Goal: Task Accomplishment & Management: Manage account settings

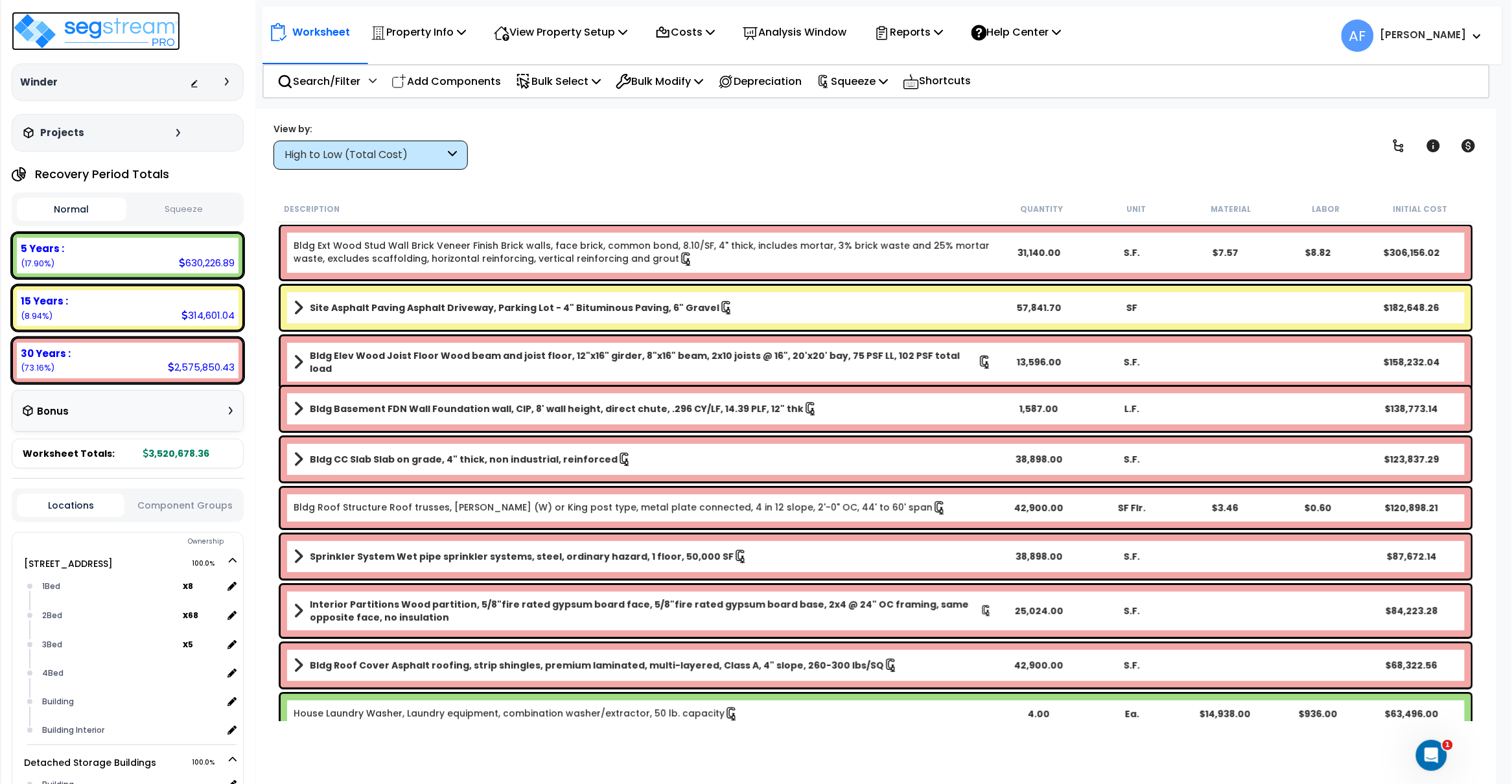
click at [114, 36] on img at bounding box center [96, 31] width 168 height 39
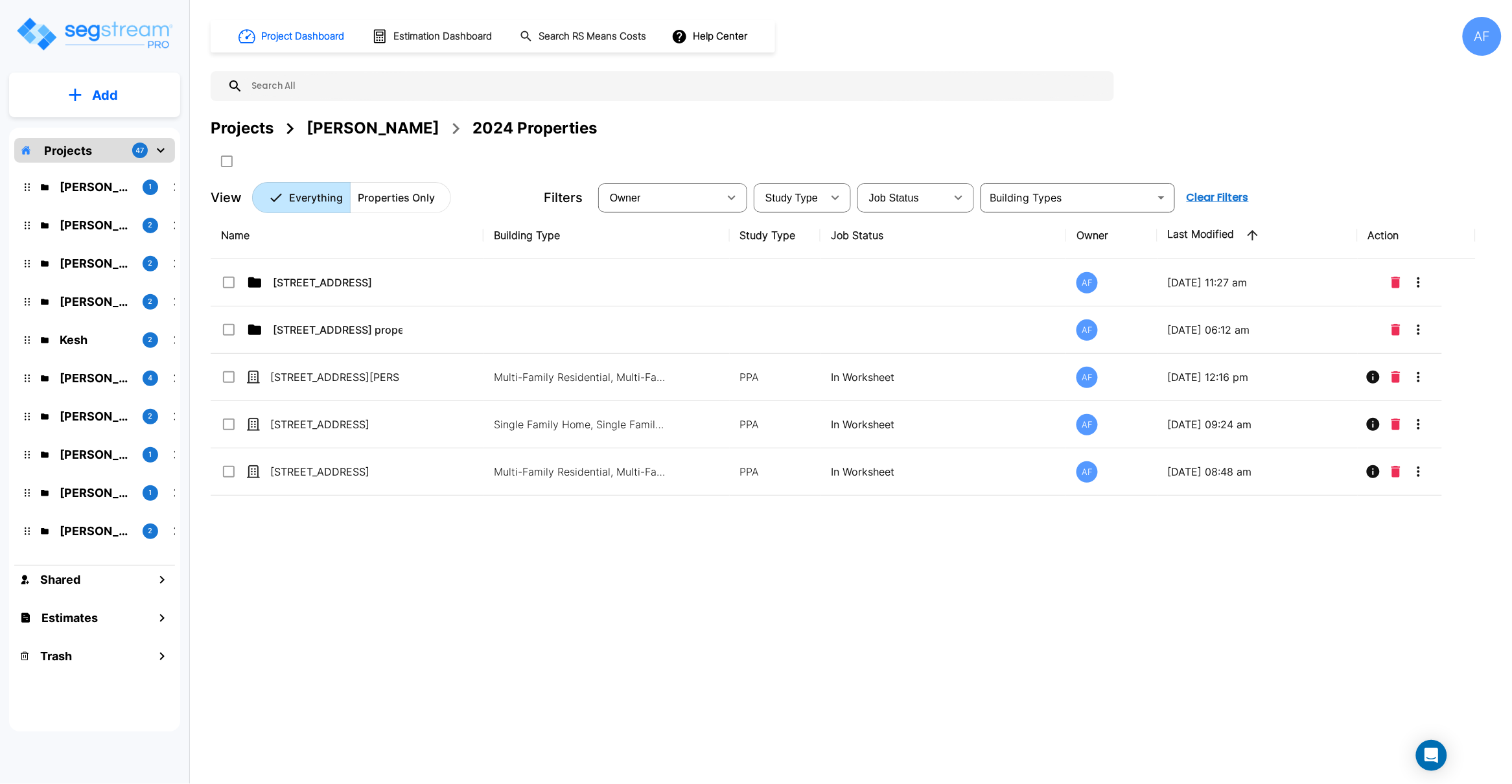
click at [303, 73] on div at bounding box center [662, 86] width 903 height 30
click at [308, 89] on input "text" at bounding box center [675, 86] width 864 height 30
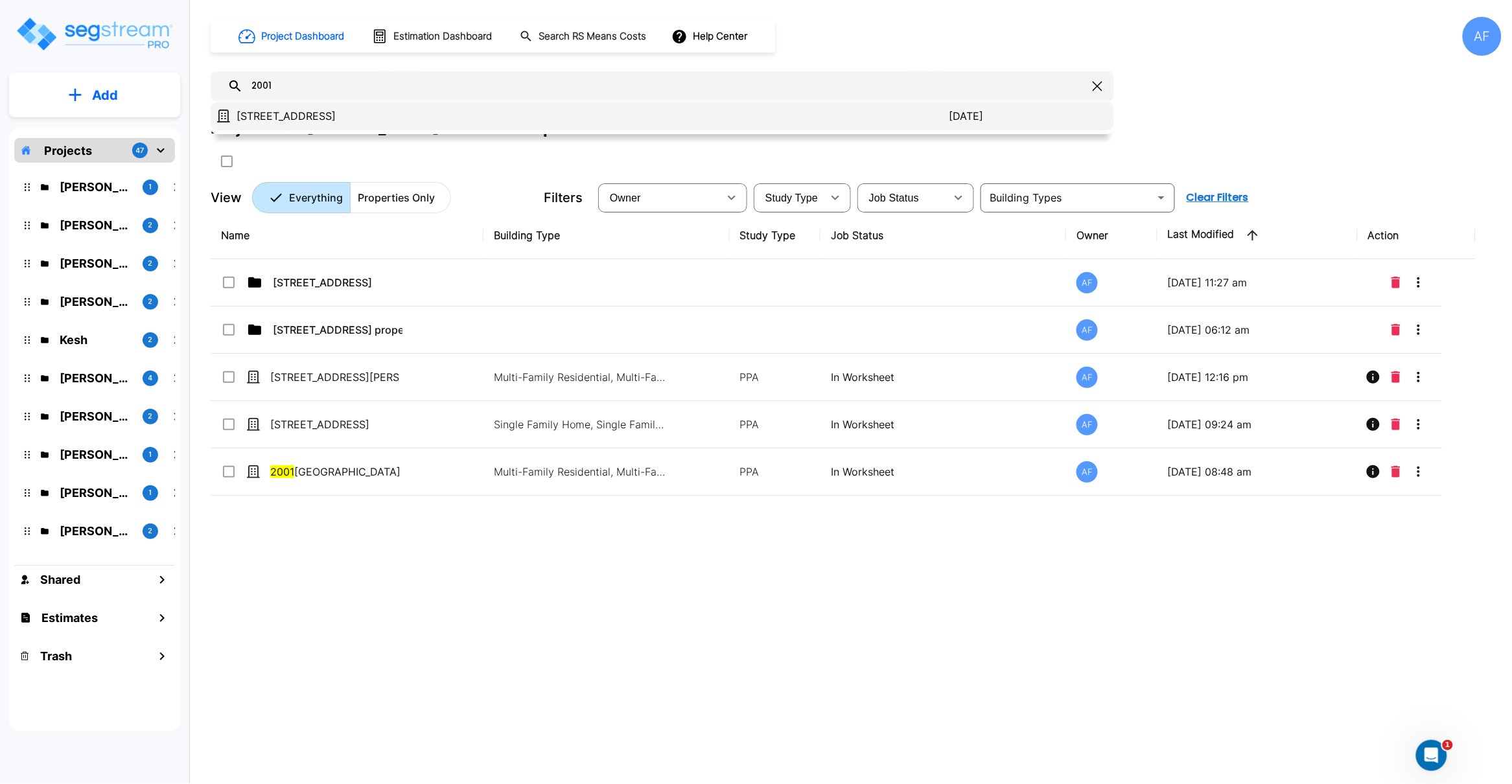
type input "2001"
click at [330, 125] on div "2001 PARK STREET, ATLANTIC BEACH, NY 11509 2025/08/27" at bounding box center [662, 116] width 903 height 28
click at [317, 118] on p "[STREET_ADDRESS]" at bounding box center [592, 116] width 713 height 15
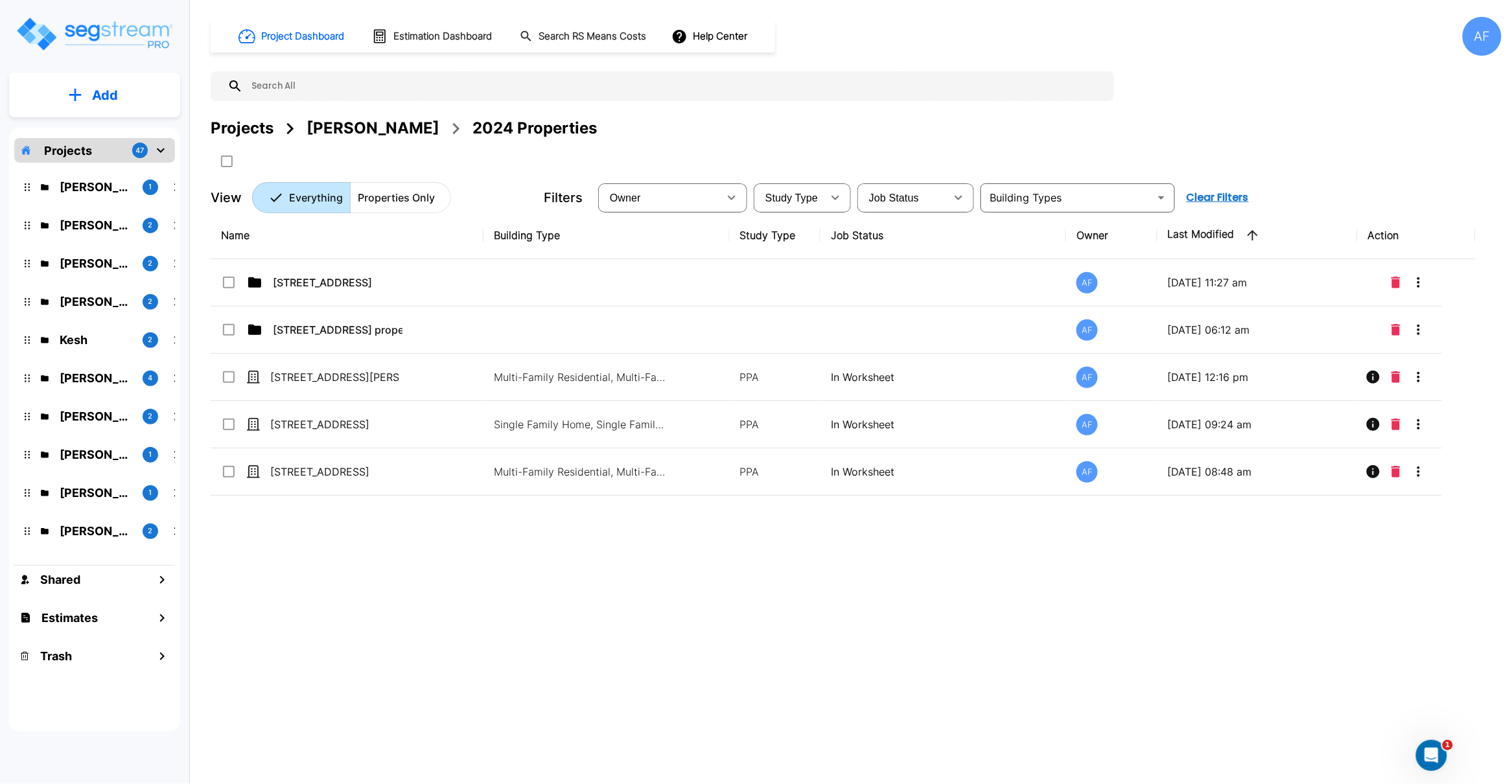
click at [317, 75] on input "text" at bounding box center [675, 86] width 864 height 30
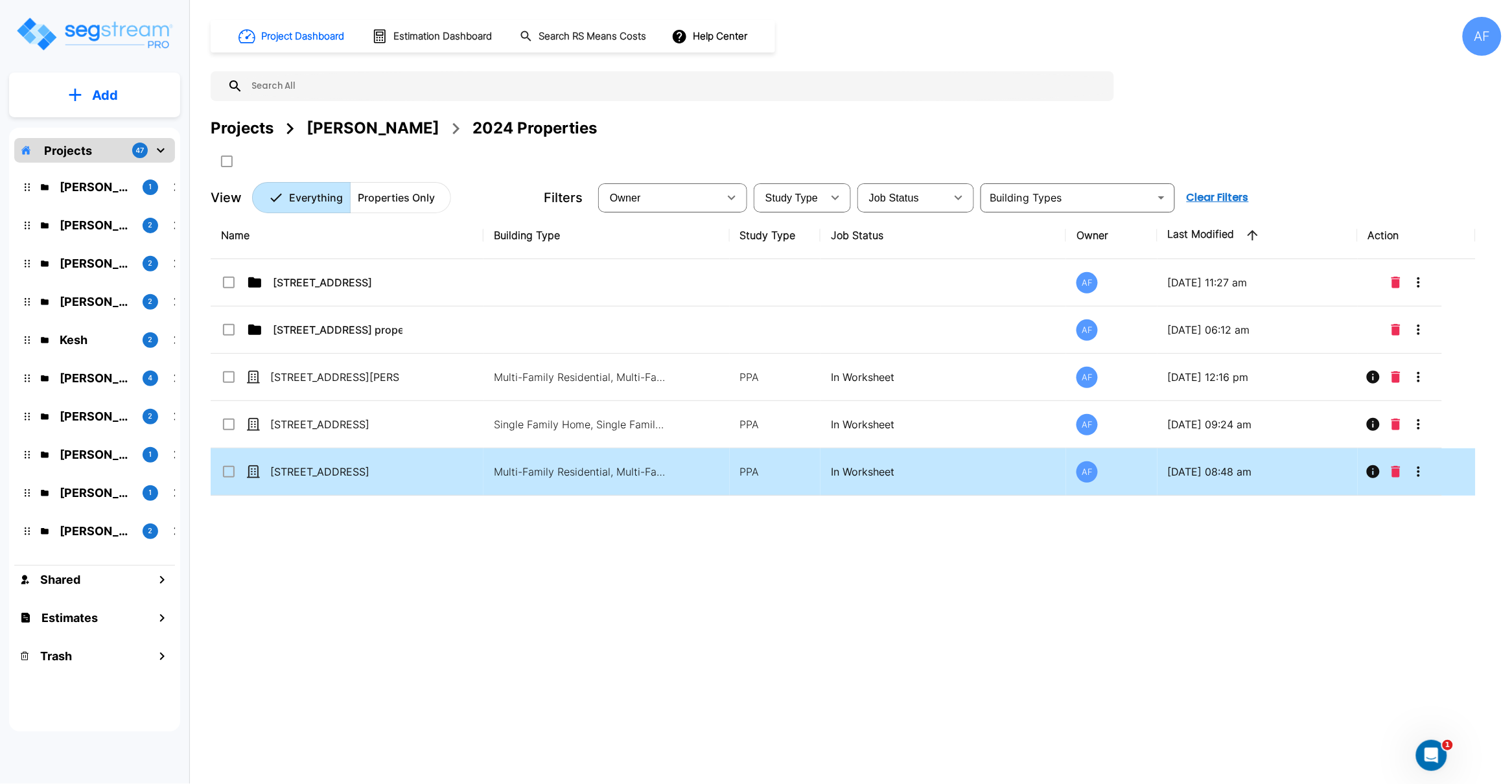
click at [422, 480] on td "[STREET_ADDRESS]" at bounding box center [347, 472] width 273 height 47
checkbox input "true"
click at [1418, 478] on icon "More-Options" at bounding box center [1418, 472] width 15 height 15
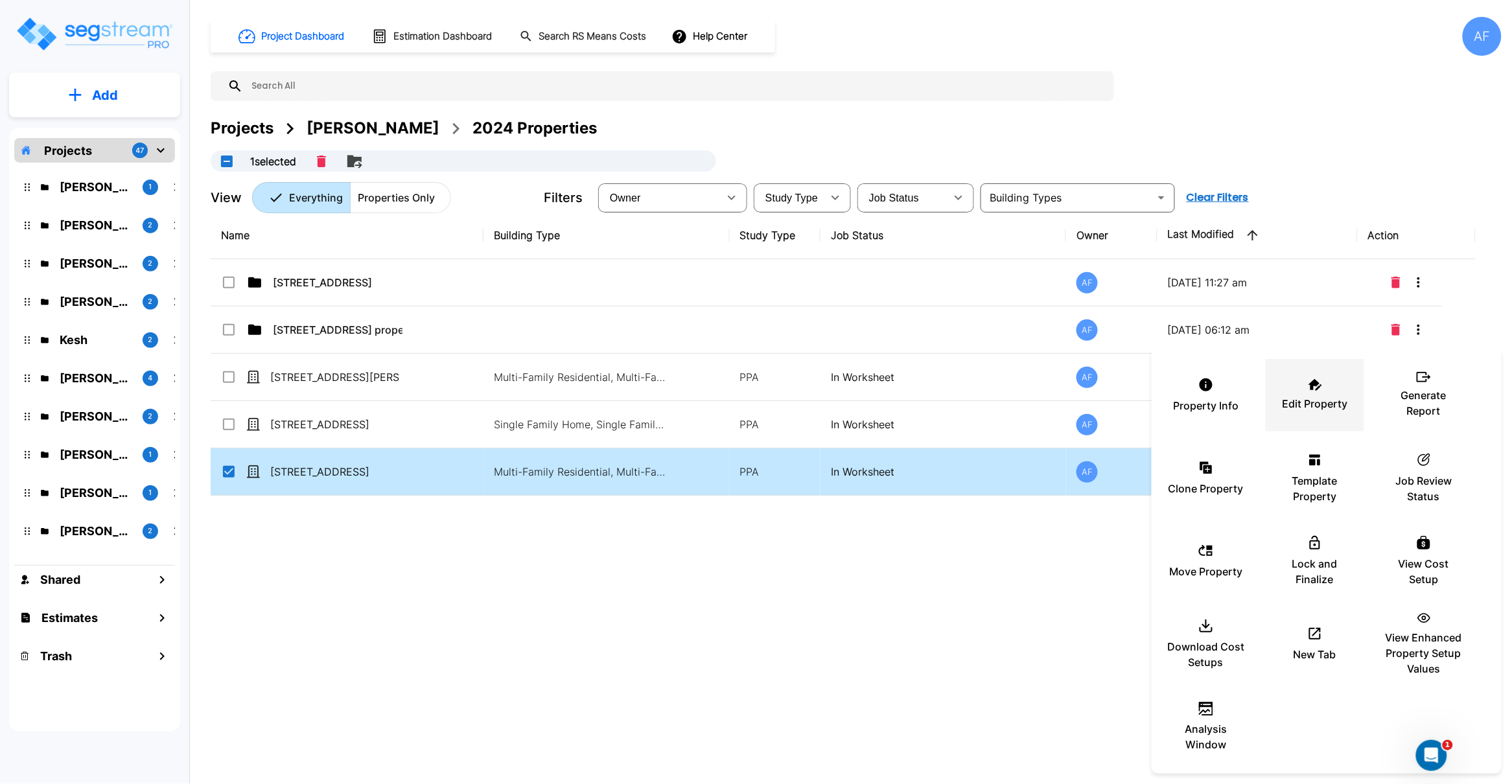
click at [1313, 393] on div "Edit Property" at bounding box center [1315, 395] width 78 height 65
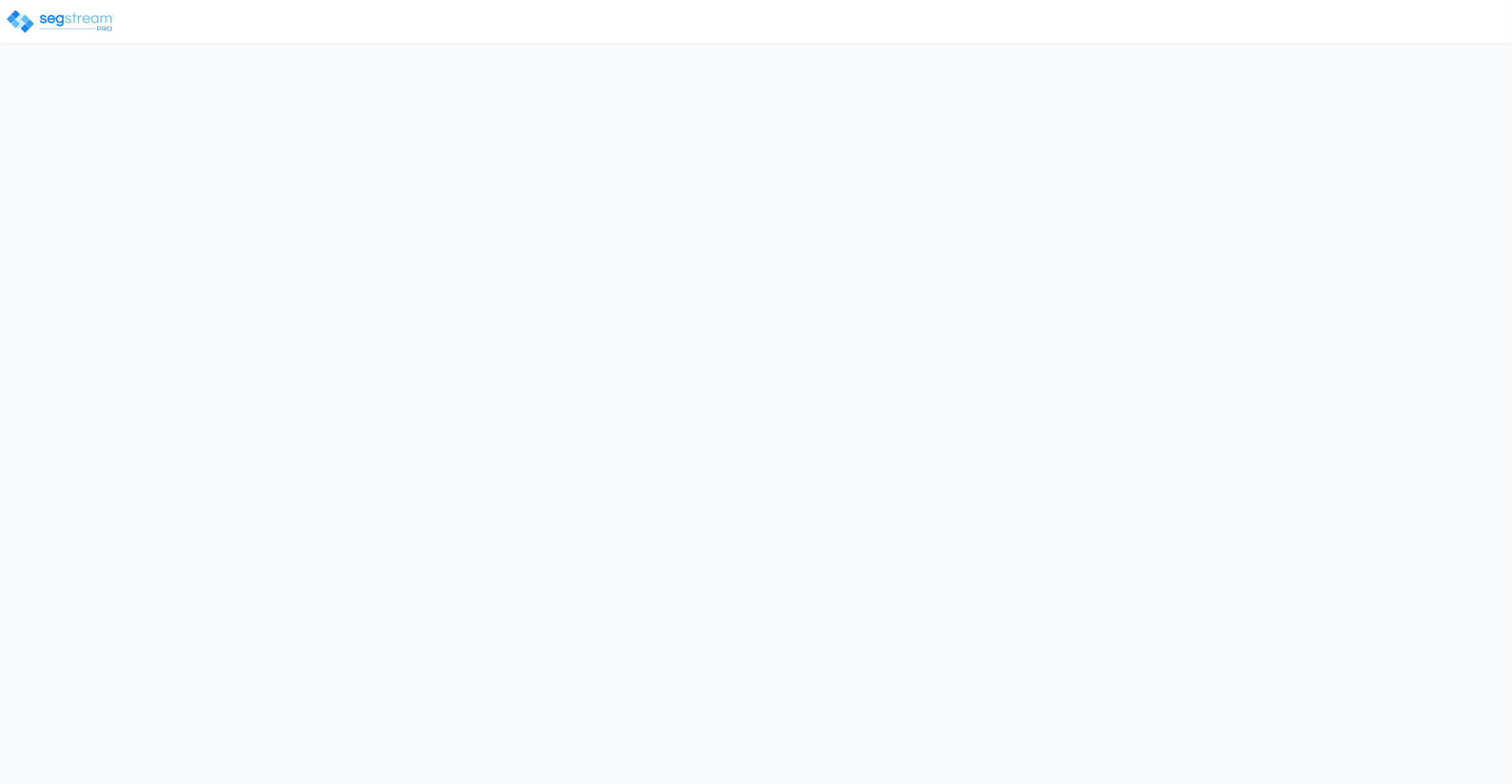
select select "2021"
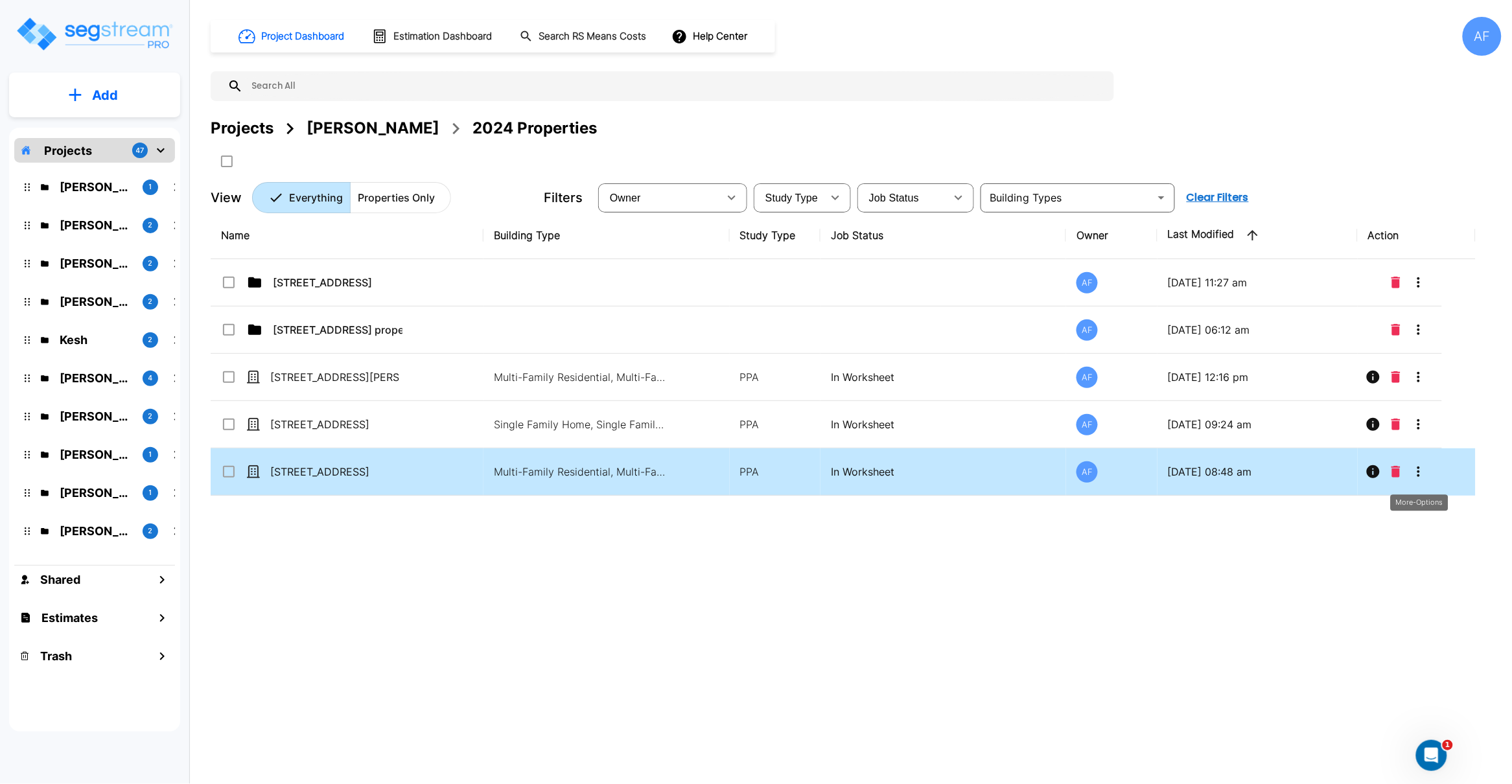
click at [1423, 474] on icon "More-Options" at bounding box center [1418, 472] width 15 height 15
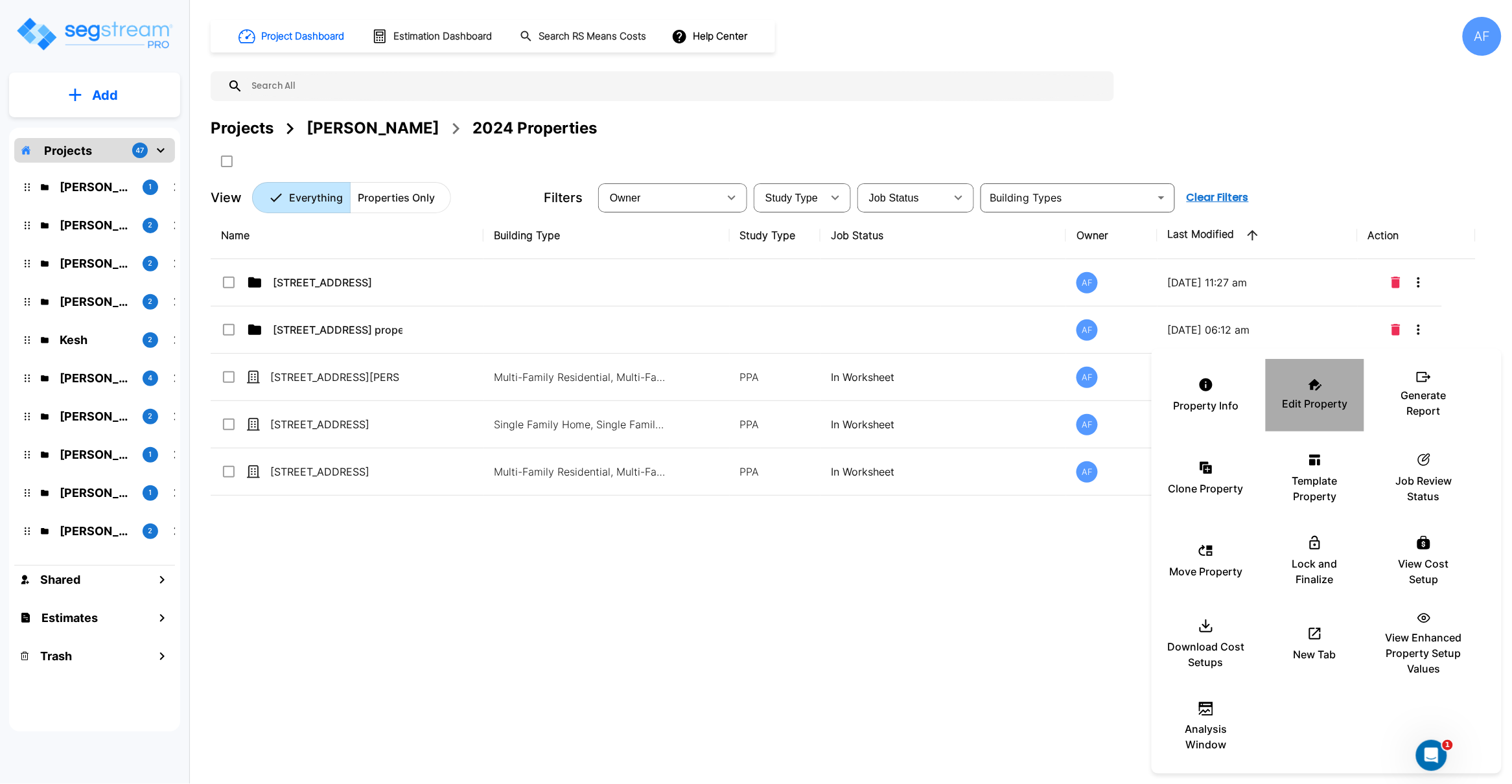
click at [1324, 389] on div "Edit Property" at bounding box center [1315, 395] width 78 height 65
click at [1311, 387] on icon at bounding box center [1315, 384] width 14 height 12
click at [608, 597] on div at bounding box center [756, 392] width 1512 height 784
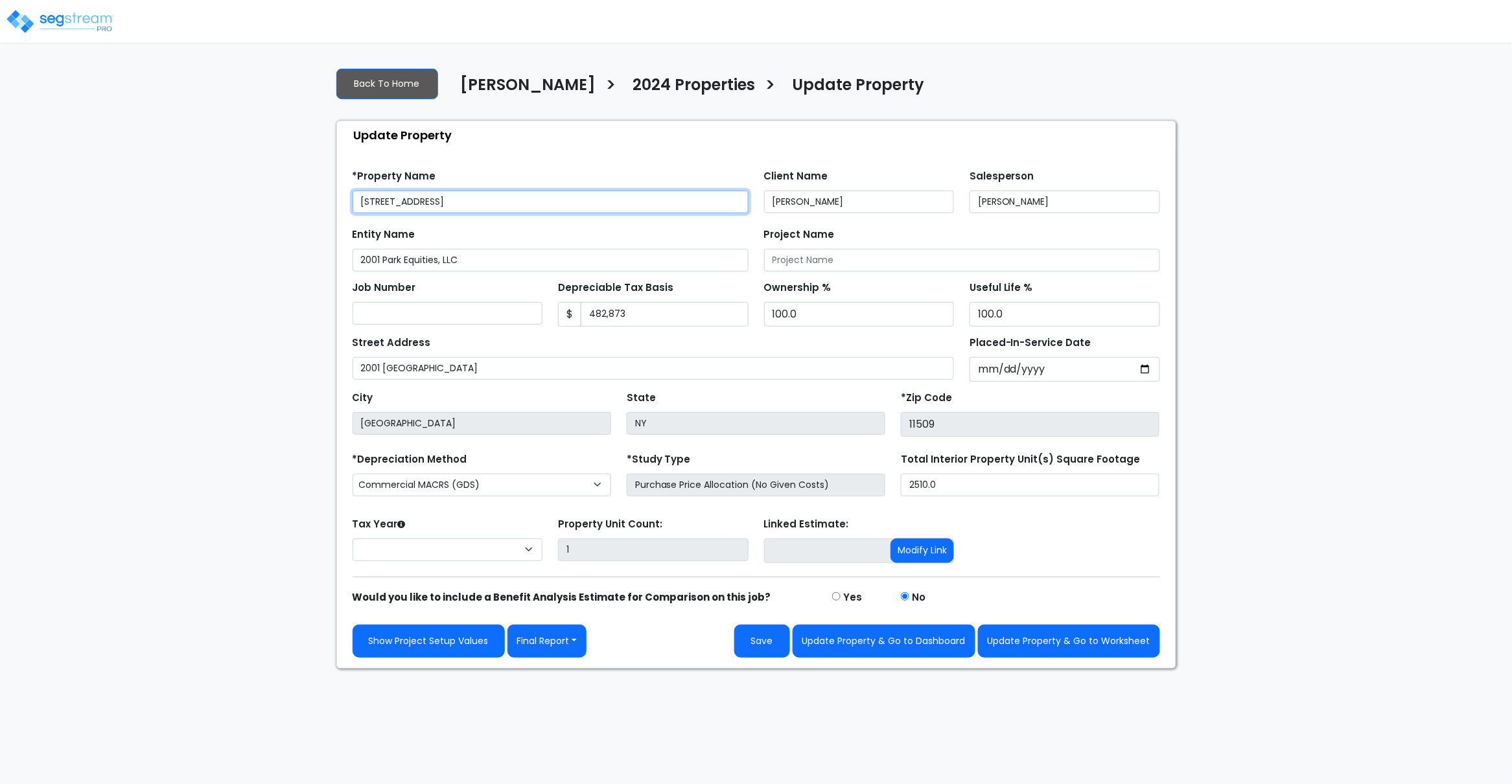
select select "2021"
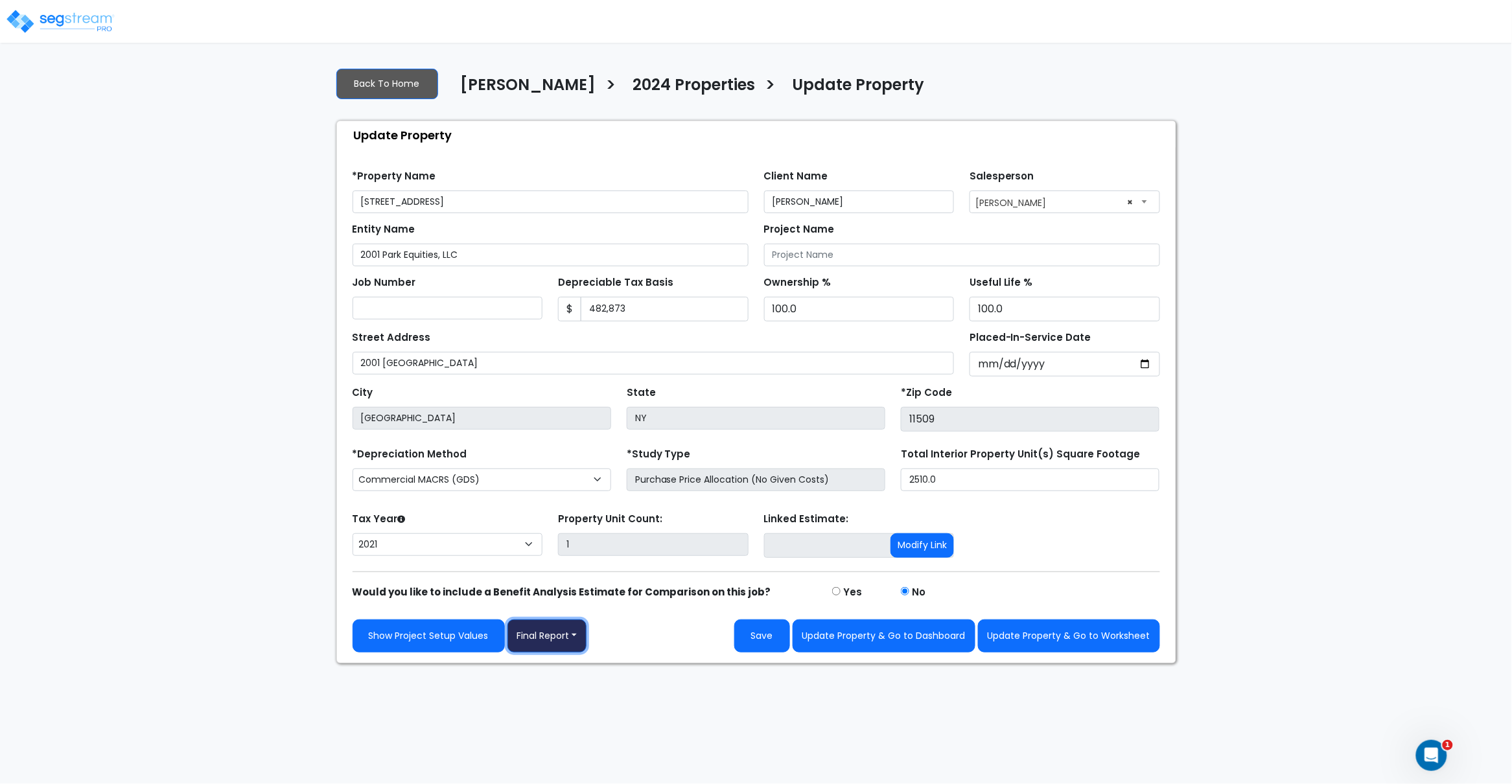
click at [571, 639] on button "Final Report" at bounding box center [547, 636] width 80 height 33
click at [592, 710] on link "Report Images" at bounding box center [576, 704] width 136 height 30
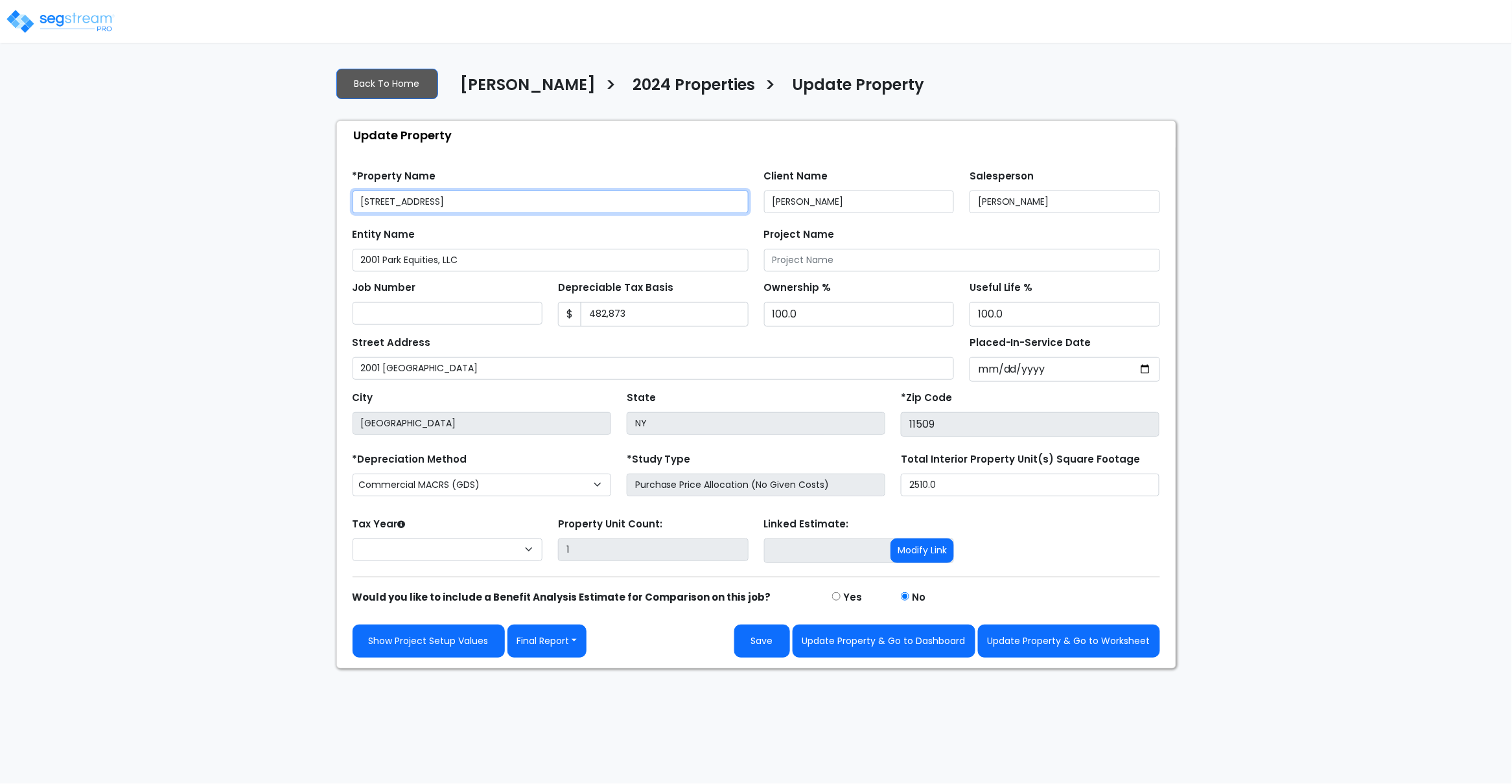
select select "2021"
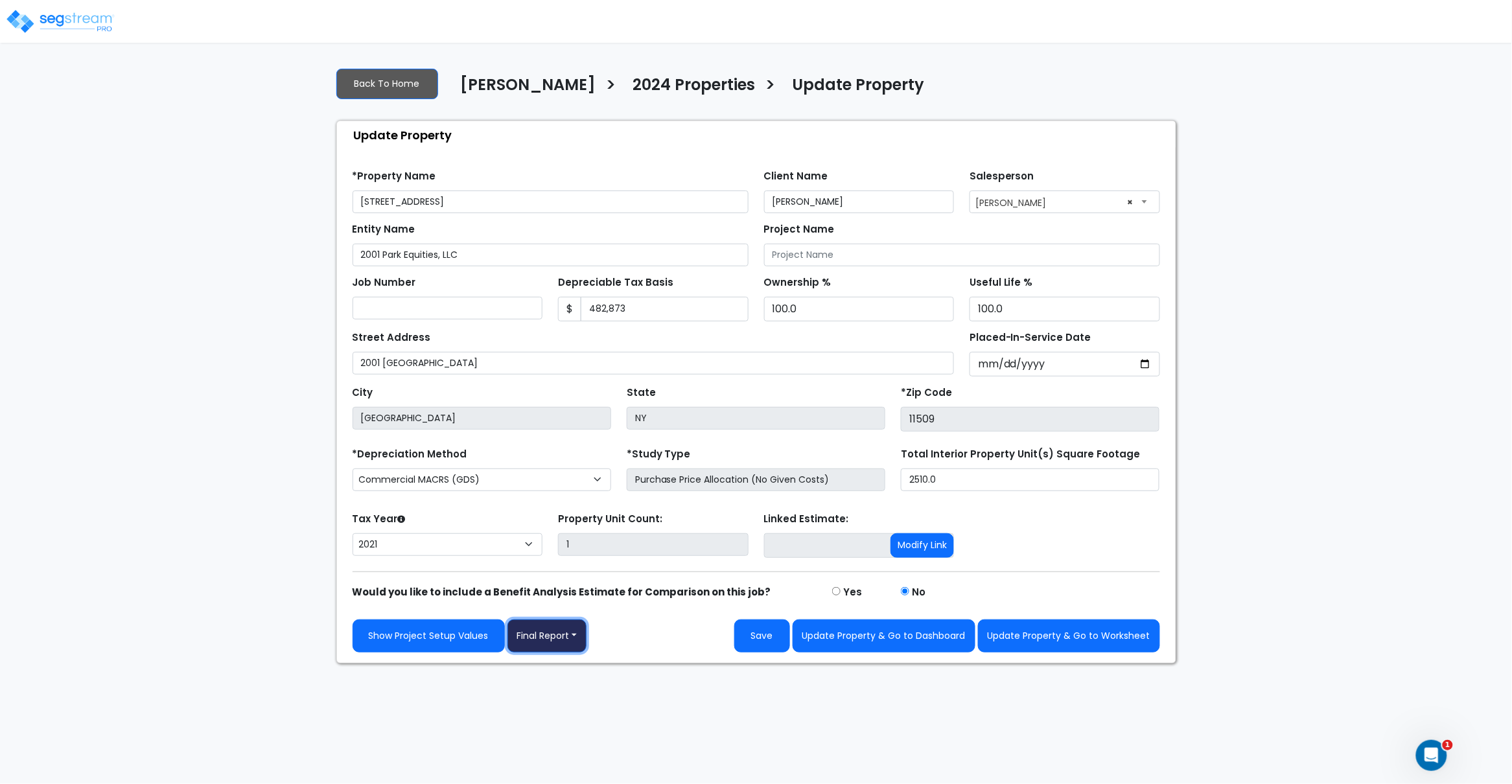
click at [570, 642] on button "Final Report" at bounding box center [547, 636] width 80 height 33
click at [573, 709] on link "Report Images" at bounding box center [576, 704] width 136 height 30
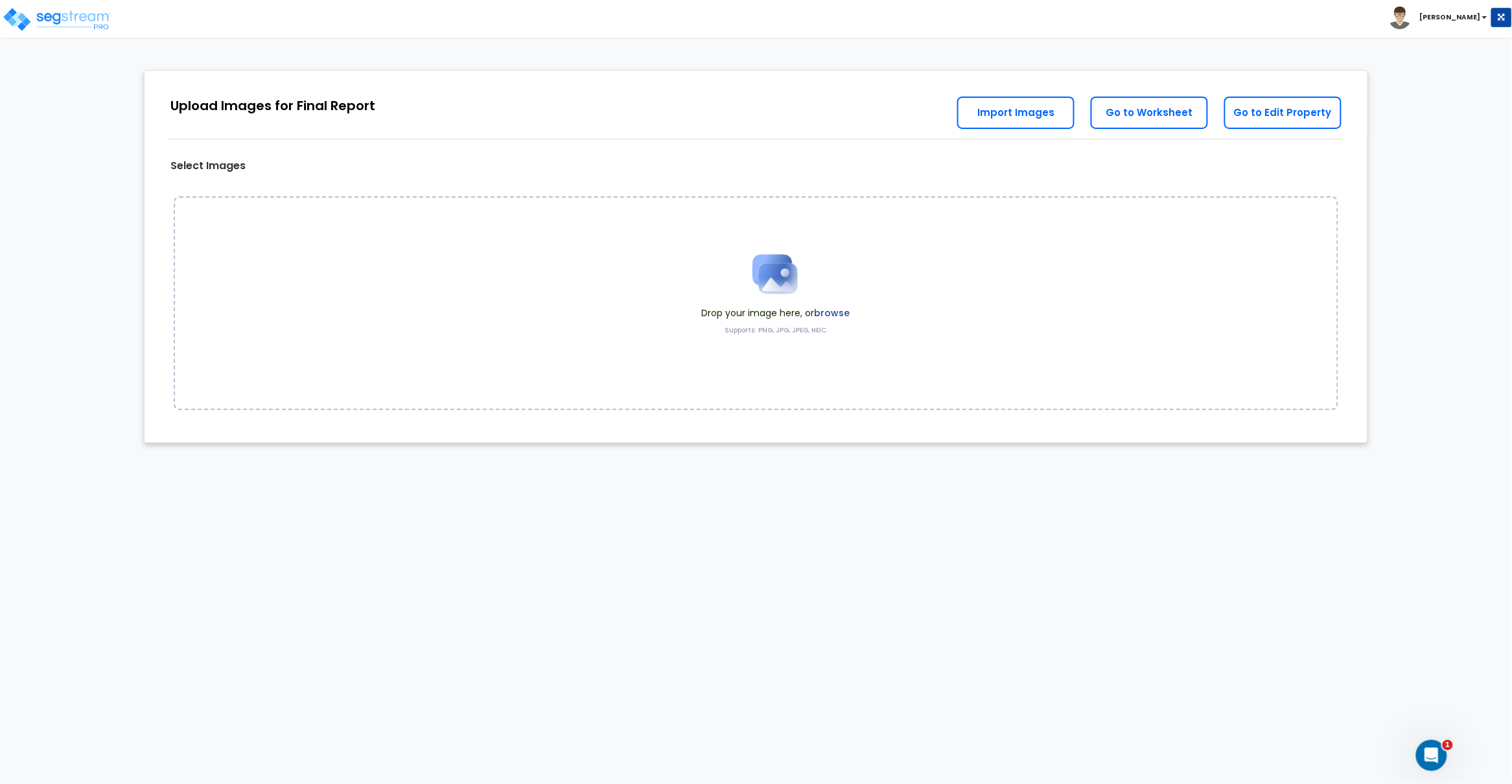
click at [839, 312] on label "browse" at bounding box center [831, 313] width 35 height 13
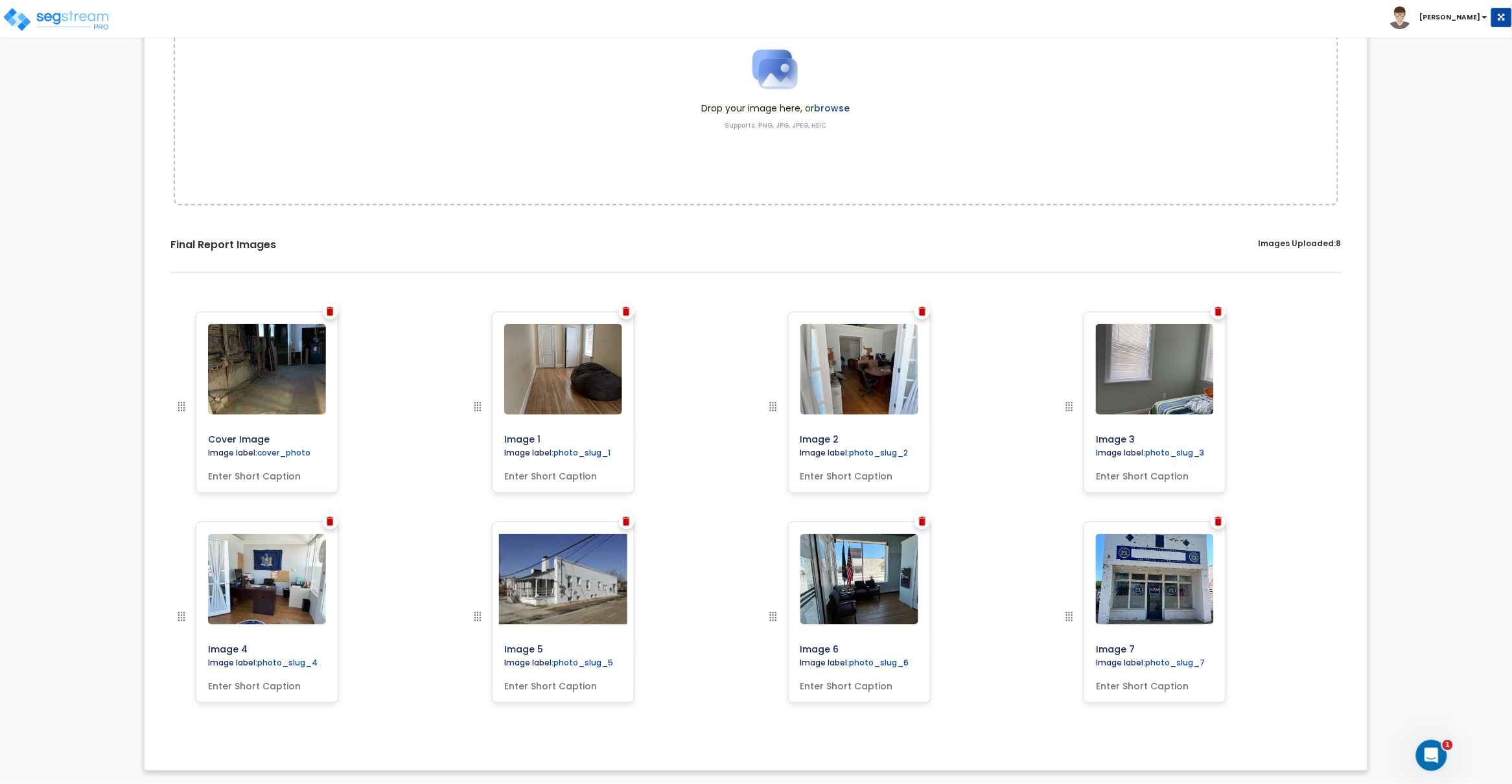
scroll to position [205, 0]
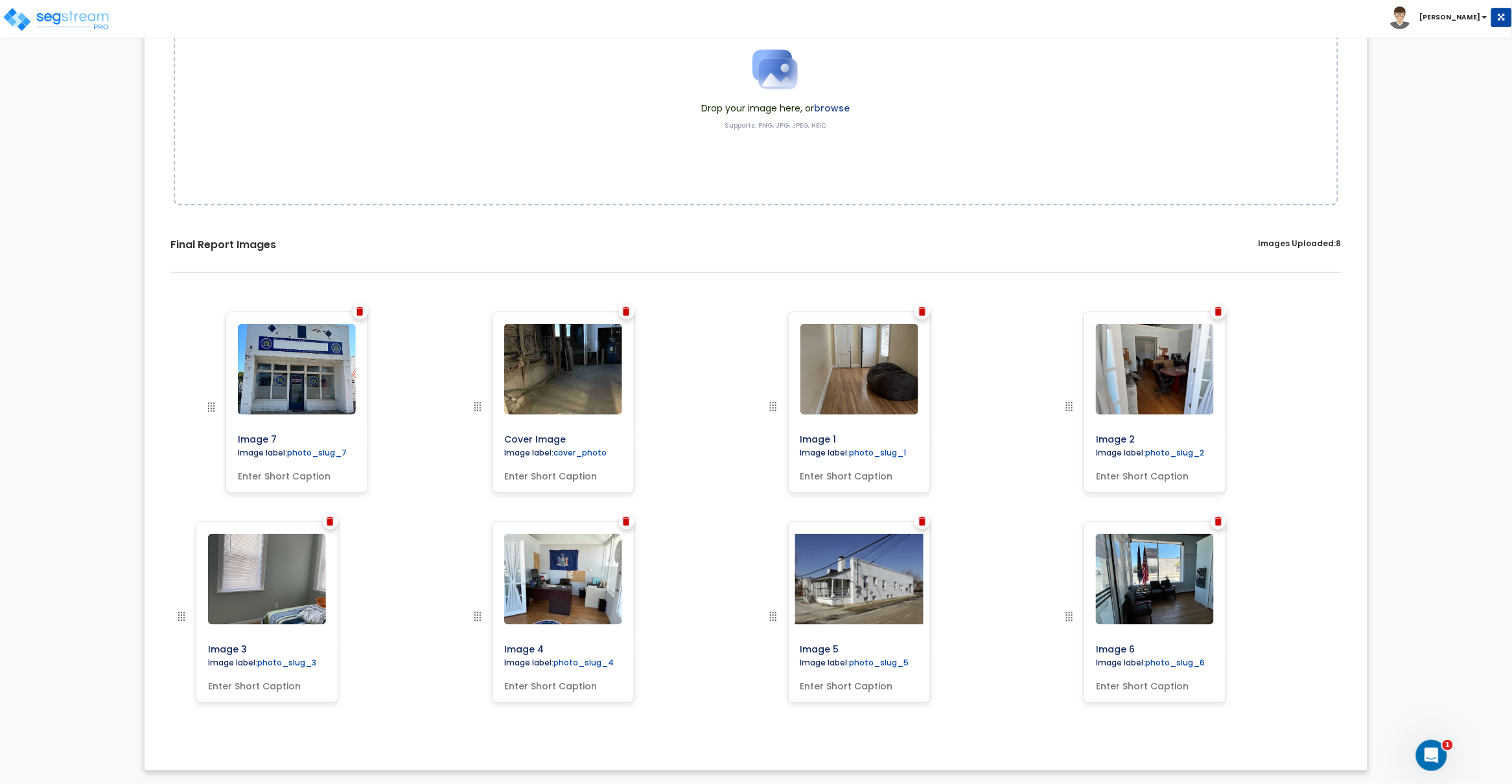
drag, startPoint x: 1069, startPoint y: 616, endPoint x: 215, endPoint y: 277, distance: 918.8
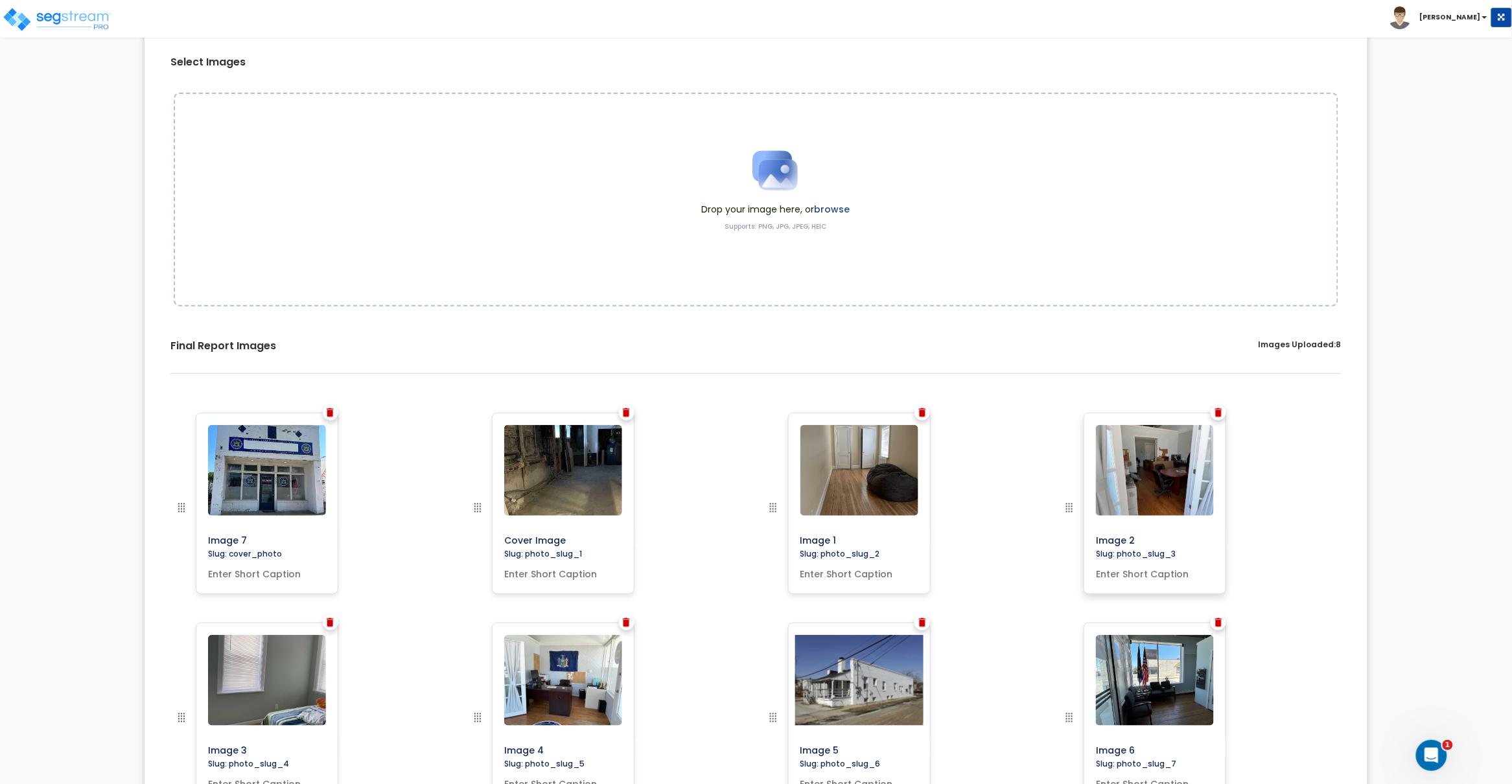
scroll to position [0, 0]
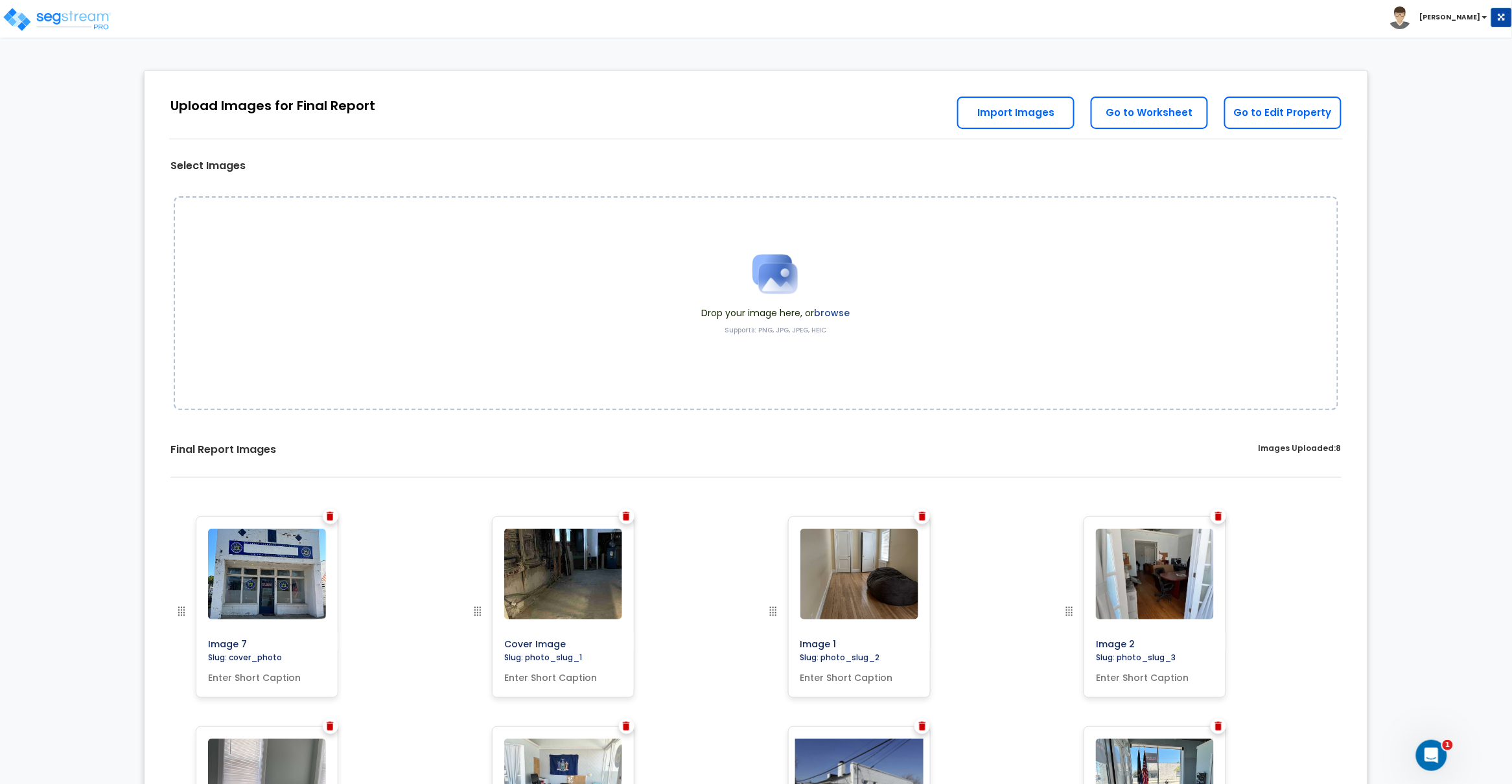
click at [625, 125] on div "Upload Images for Final Report Go to Edit Property Go to Worksheet Import Images" at bounding box center [756, 105] width 1222 height 69
click at [1268, 121] on link "Go to Edit Property" at bounding box center [1282, 112] width 117 height 33
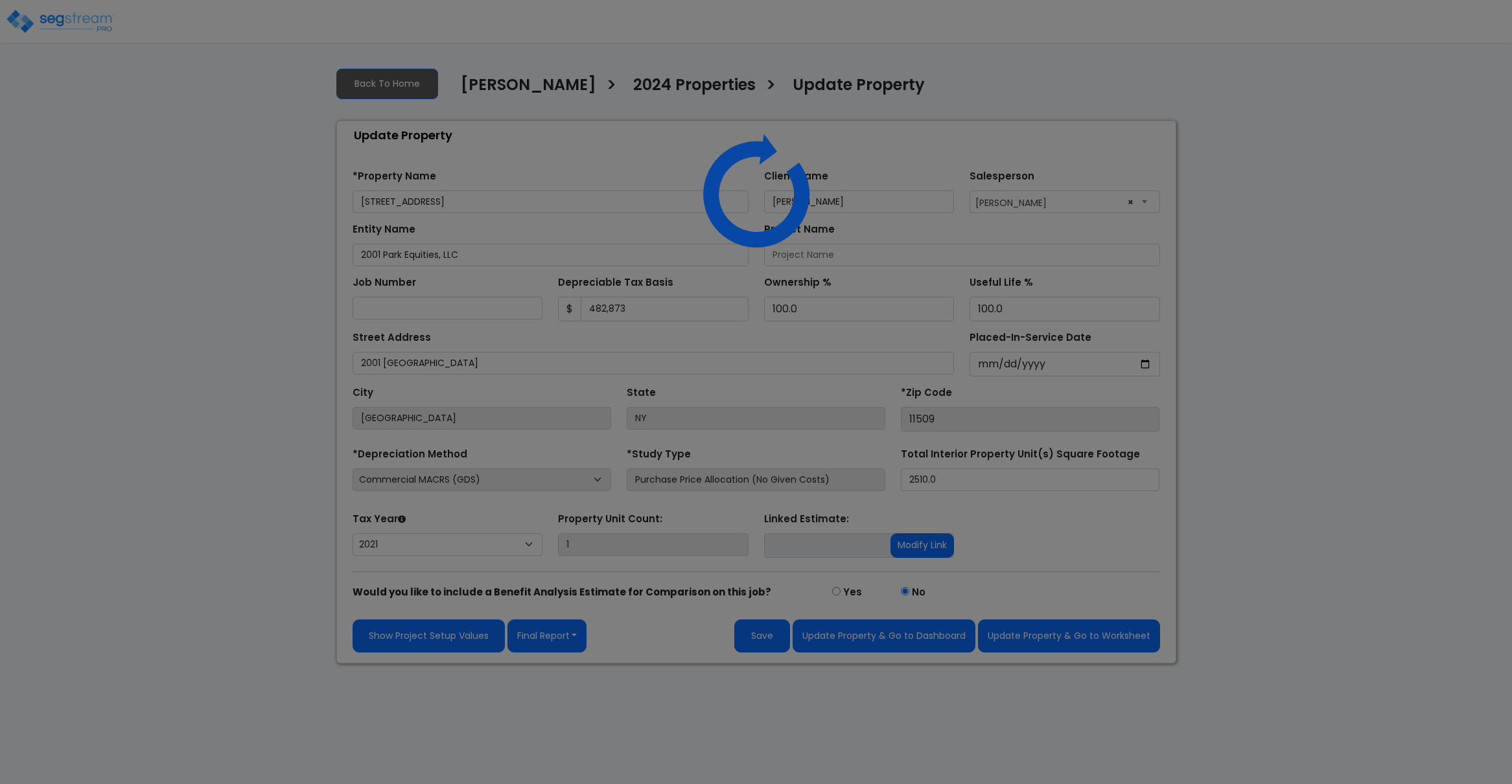
select select "2021"
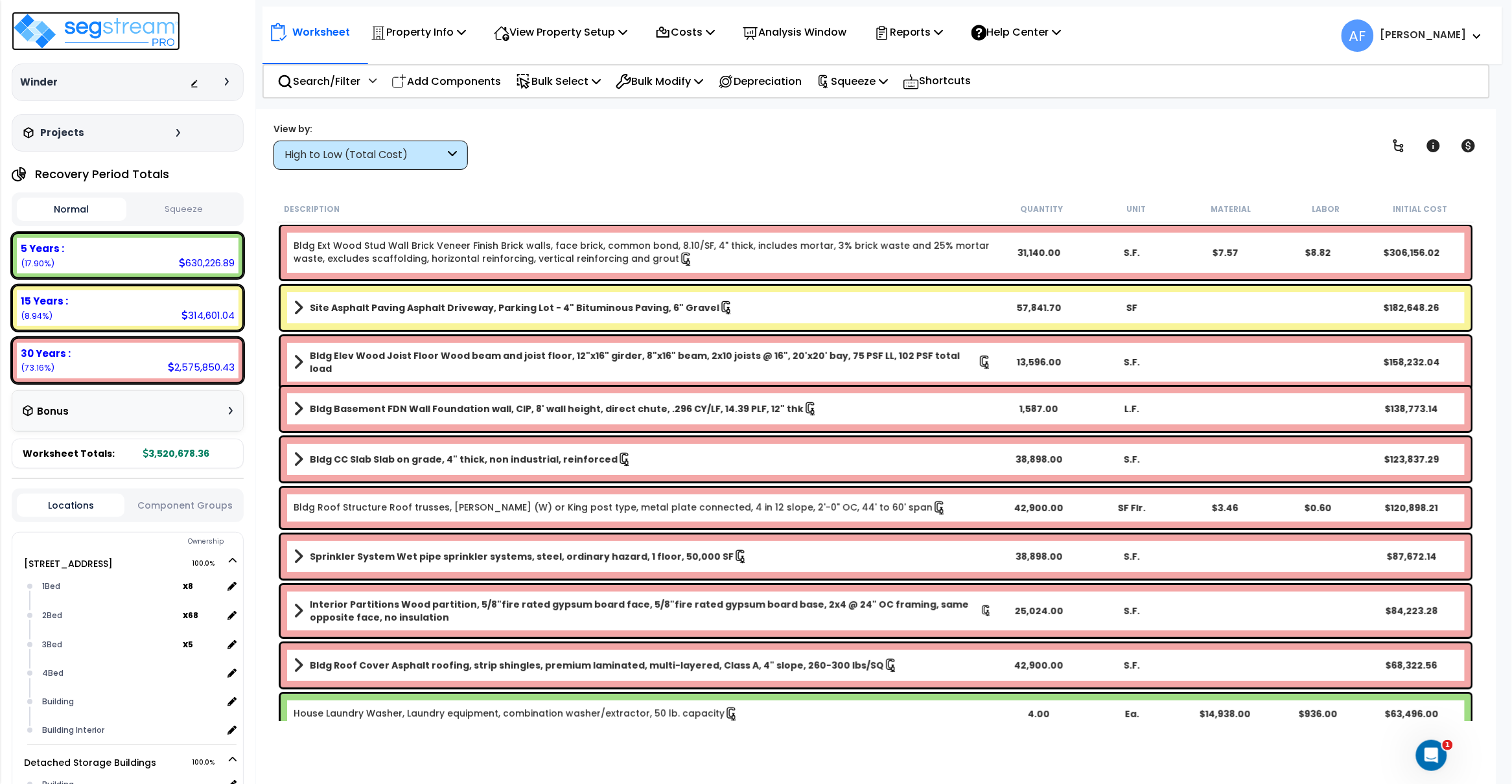
click at [112, 36] on img at bounding box center [96, 31] width 168 height 39
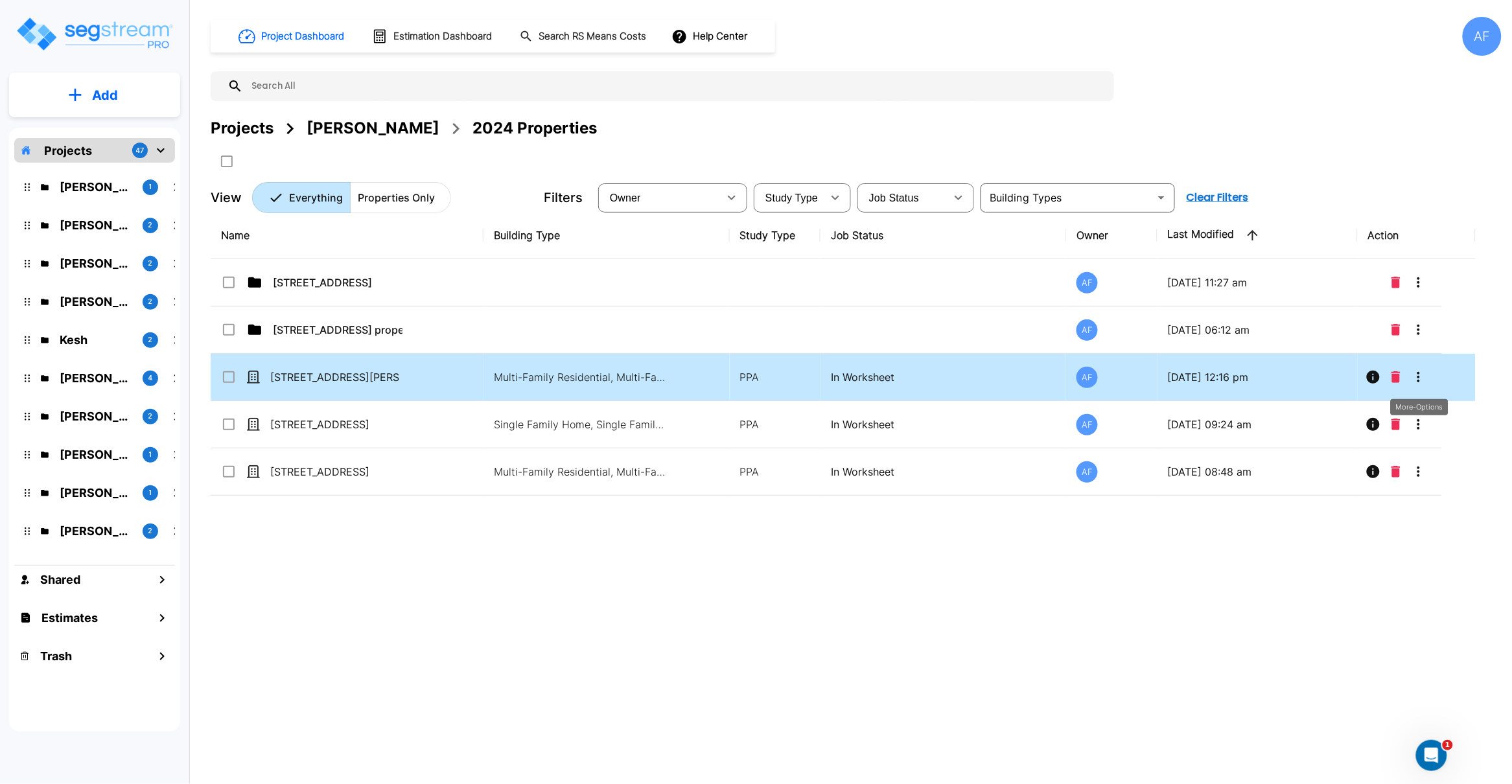
click at [1418, 381] on icon "More-Options" at bounding box center [1418, 377] width 3 height 10
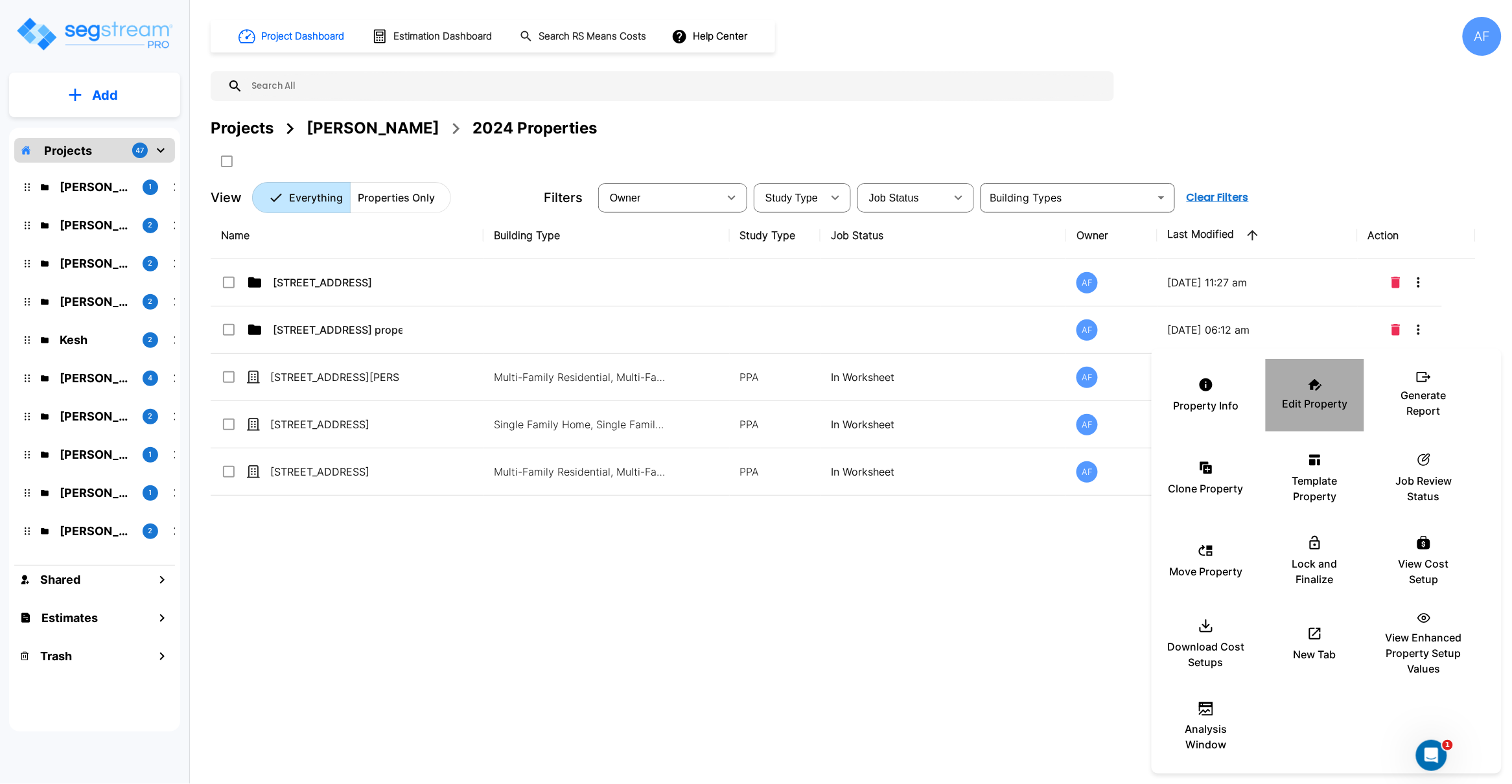
click at [1323, 392] on div "Edit Property" at bounding box center [1315, 395] width 78 height 65
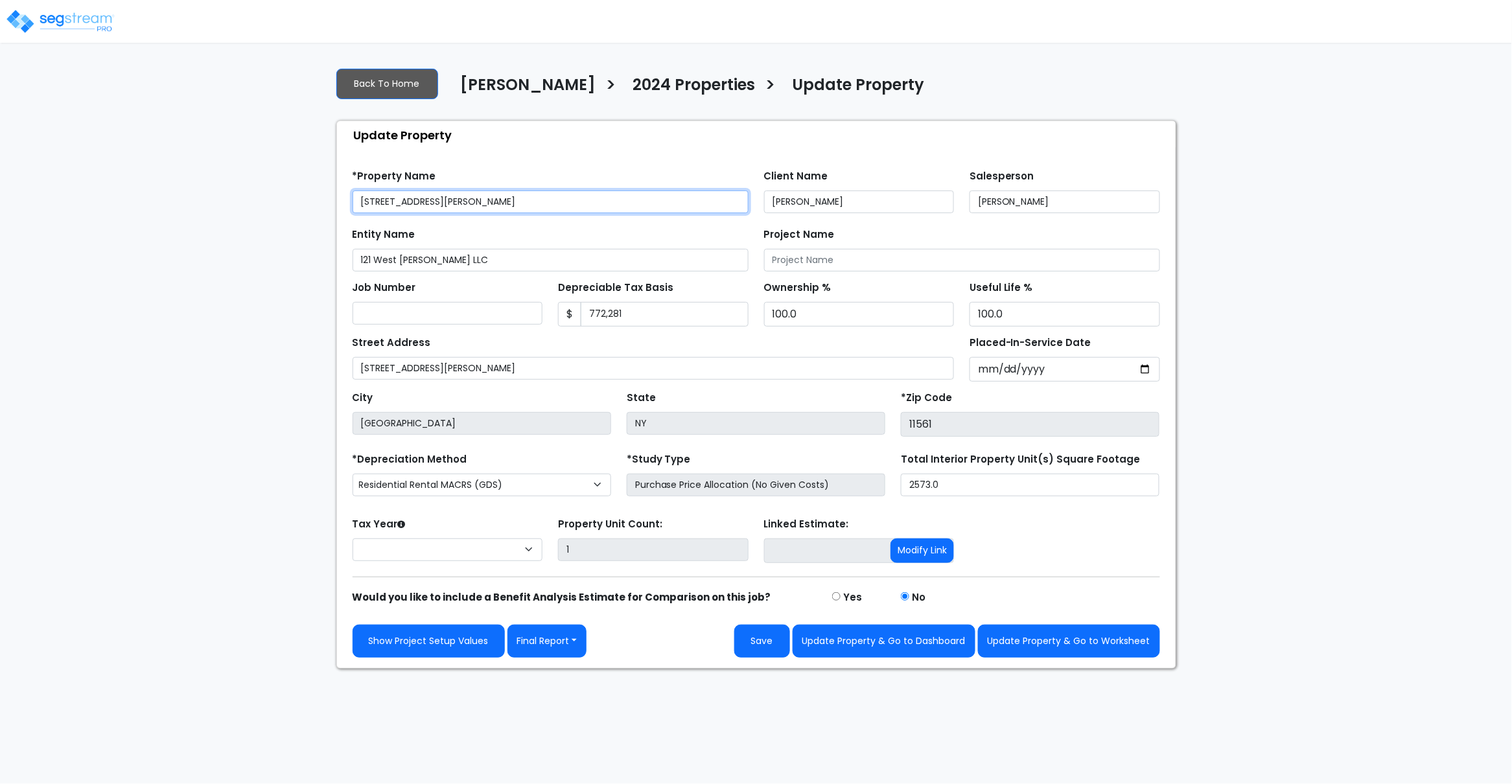
select select "2021"
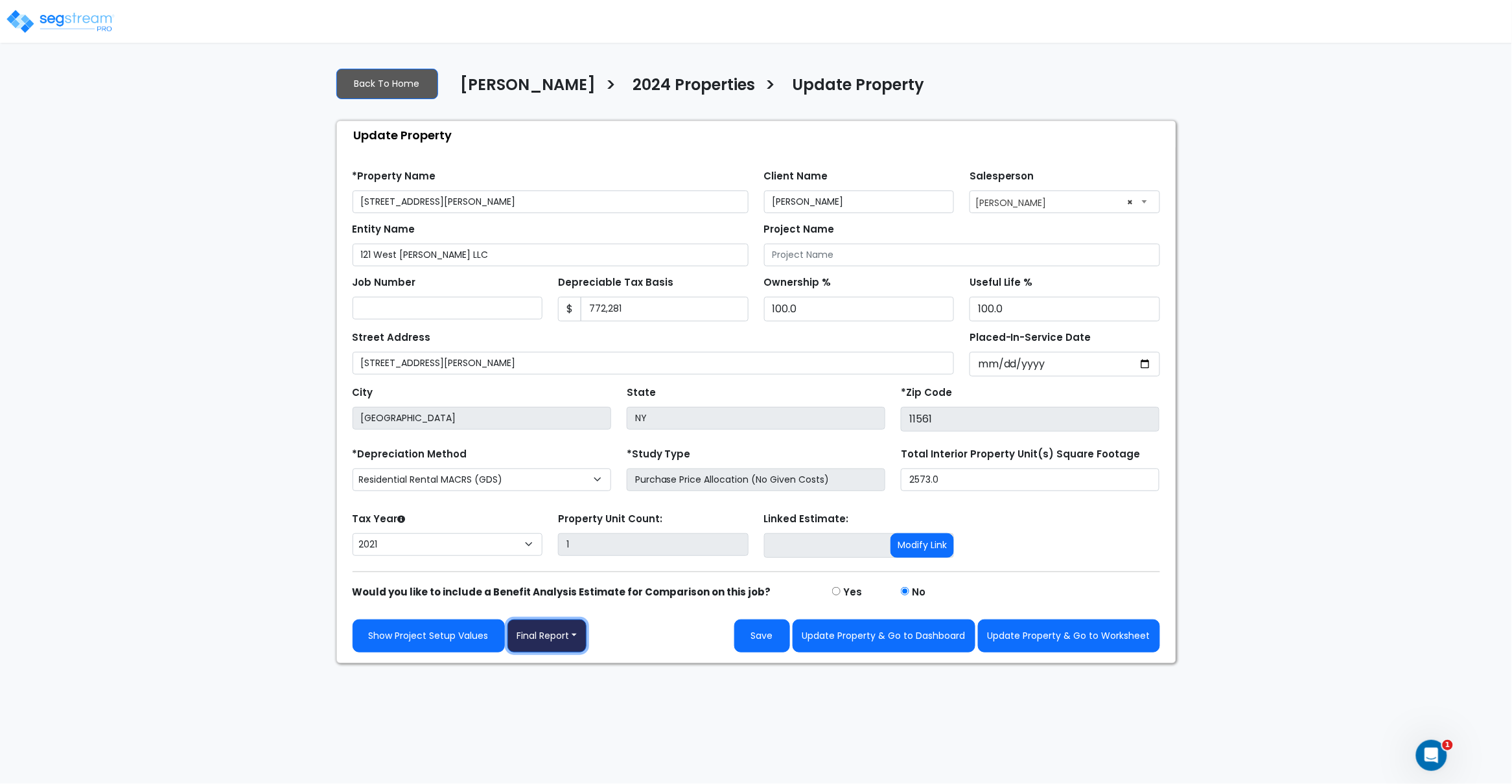
click at [578, 639] on button "Final Report" at bounding box center [547, 636] width 80 height 33
click at [563, 703] on link "Report Images" at bounding box center [576, 704] width 136 height 30
